Goal: Task Accomplishment & Management: Manage account settings

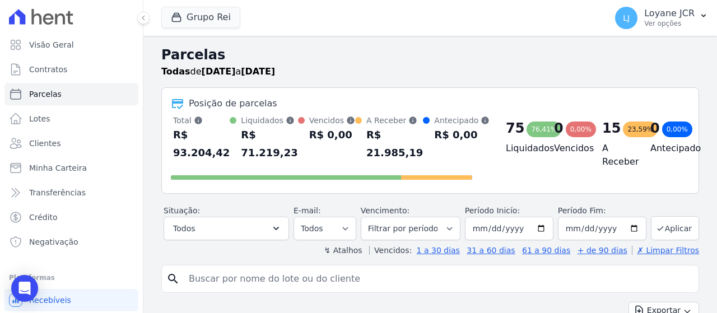
select select
click at [77, 149] on link "Clientes" at bounding box center [71, 143] width 134 height 22
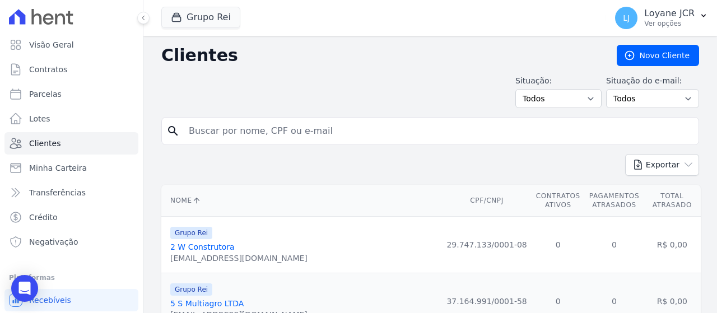
click at [306, 126] on input "search" at bounding box center [438, 131] width 512 height 22
paste input "[PERSON_NAME] [PERSON_NAME]"
type input "[PERSON_NAME] [PERSON_NAME]"
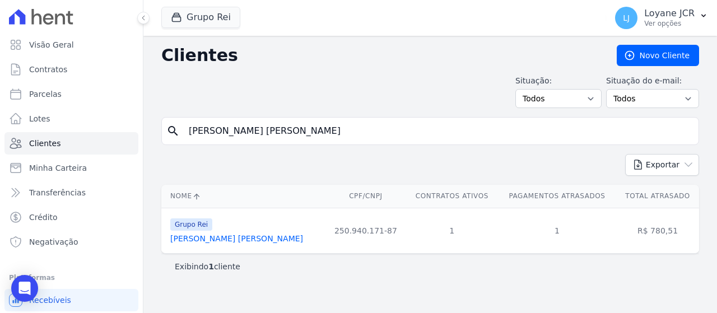
click at [219, 242] on link "[PERSON_NAME] [PERSON_NAME]" at bounding box center [236, 238] width 133 height 9
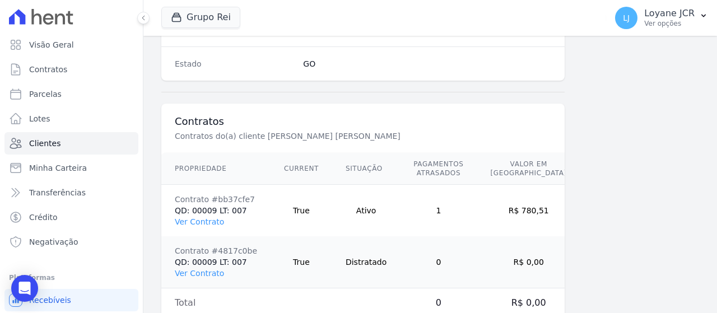
scroll to position [789, 0]
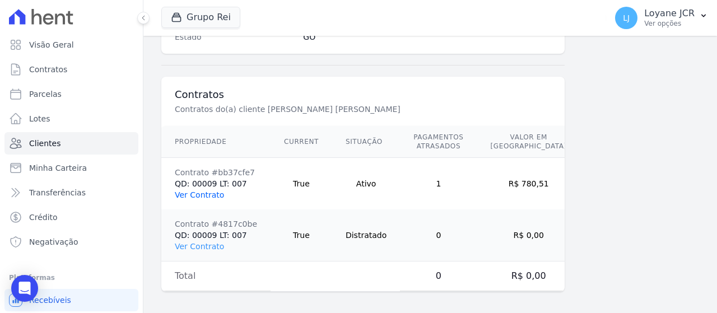
click at [200, 191] on link "Ver Contrato" at bounding box center [199, 194] width 49 height 9
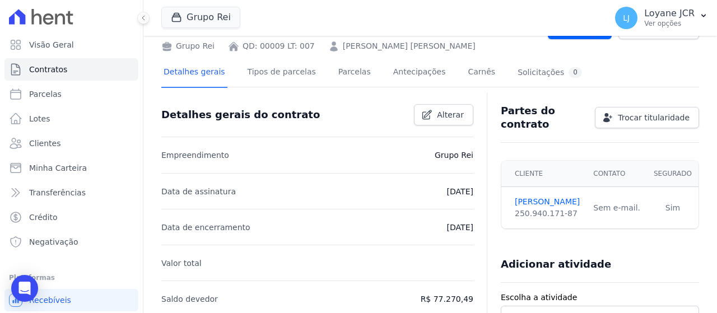
scroll to position [56, 0]
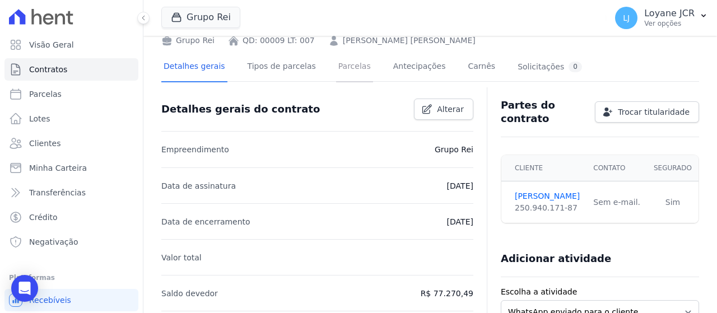
click at [344, 71] on link "Parcelas" at bounding box center [354, 68] width 37 height 30
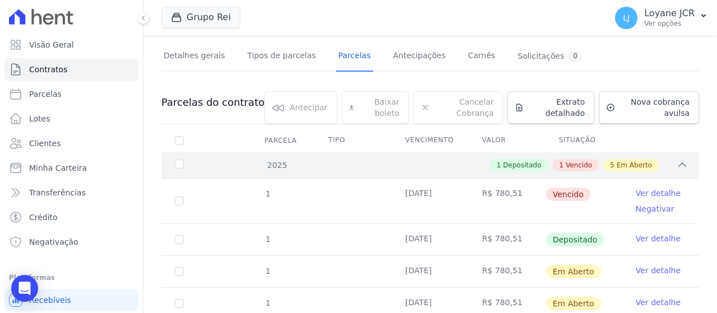
scroll to position [112, 0]
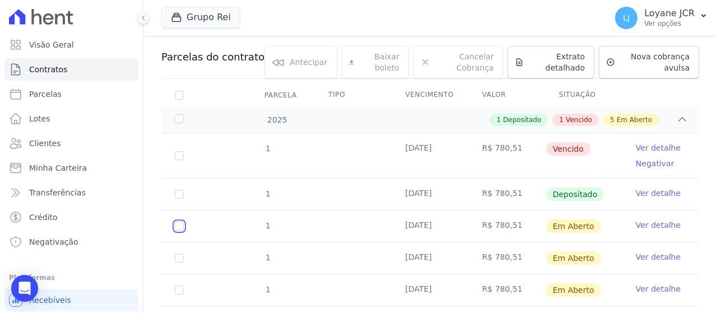
click at [177, 222] on input "checkbox" at bounding box center [179, 226] width 9 height 9
checkbox input "true"
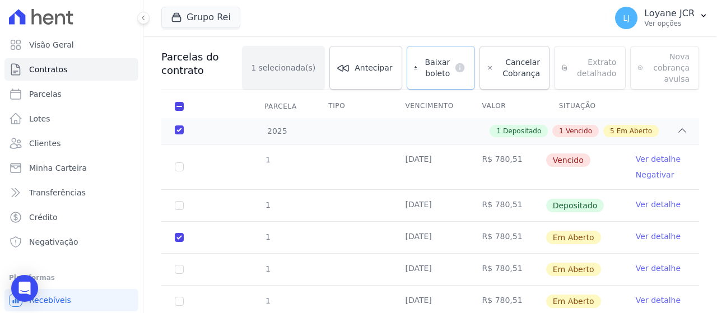
click at [431, 57] on span "Baixar boleto" at bounding box center [436, 68] width 28 height 22
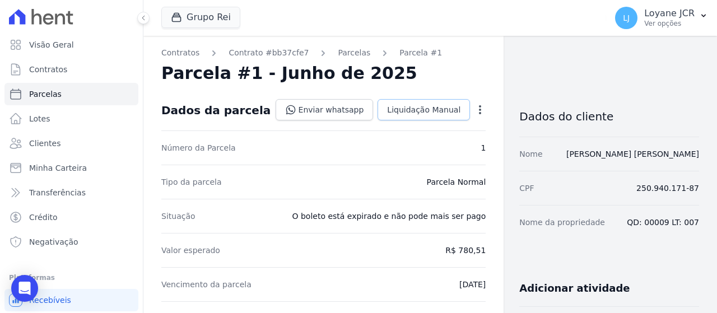
click at [428, 113] on span "Liquidação Manual" at bounding box center [423, 109] width 73 height 11
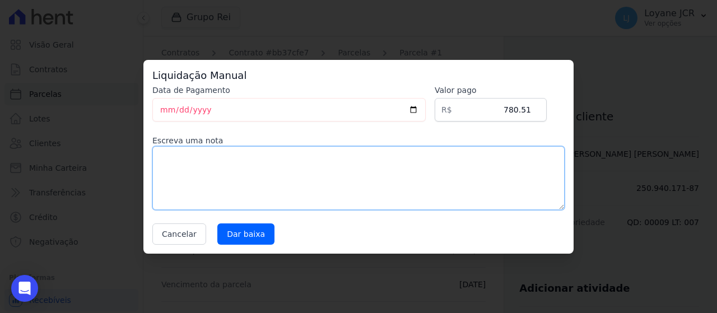
click at [299, 153] on textarea at bounding box center [358, 178] width 412 height 64
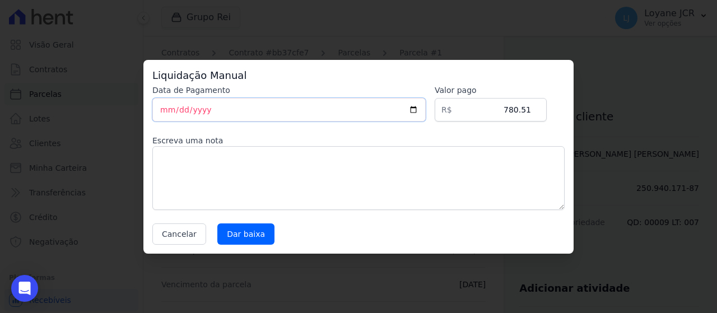
click at [242, 106] on input "[DATE]" at bounding box center [288, 110] width 273 height 24
type input "2025-08-01"
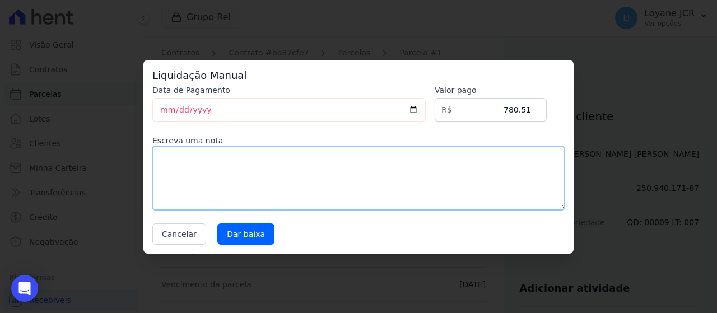
click at [321, 169] on textarea at bounding box center [358, 178] width 412 height 64
type textarea "pago por fora"
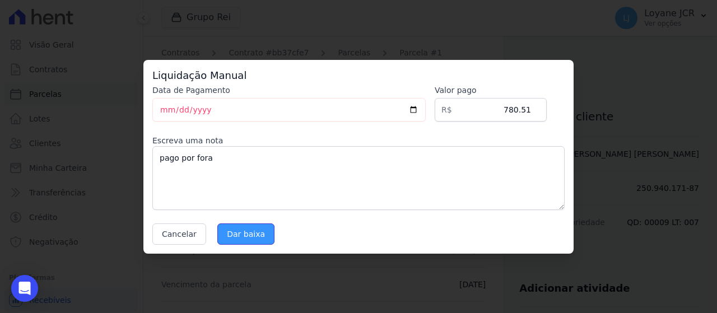
click at [250, 234] on input "Dar baixa" at bounding box center [245, 233] width 57 height 21
